Goal: Information Seeking & Learning: Learn about a topic

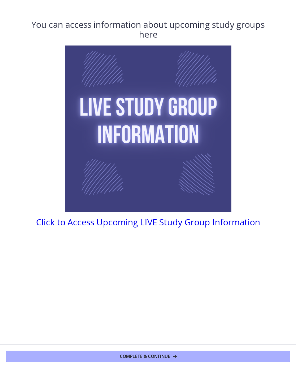
click at [250, 226] on span "Click to Access Upcoming LIVE Study Group Information" at bounding box center [148, 222] width 224 height 12
click at [167, 359] on span "Complete & continue" at bounding box center [145, 357] width 51 height 6
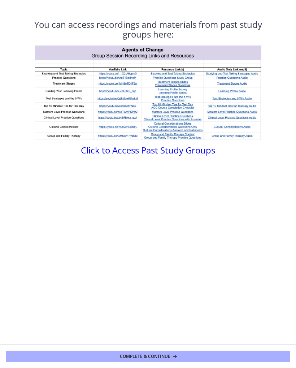
click at [191, 155] on span "Click to Access Past Study Groups" at bounding box center [148, 150] width 134 height 12
click at [196, 356] on button "Complete & continue" at bounding box center [148, 357] width 285 height 12
